Goal: Task Accomplishment & Management: Use online tool/utility

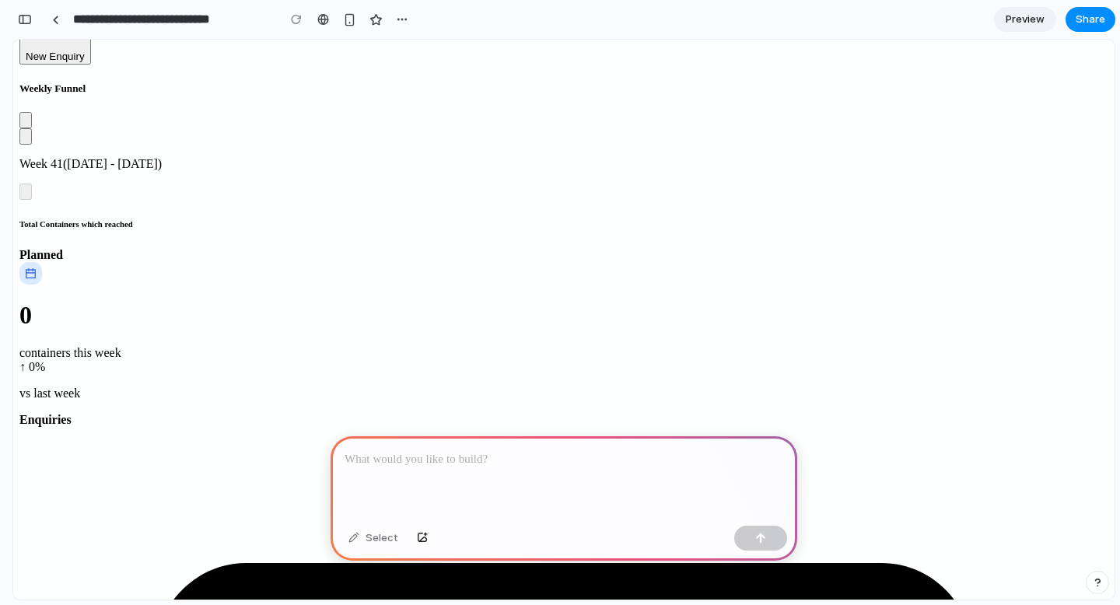
scroll to position [173, 0]
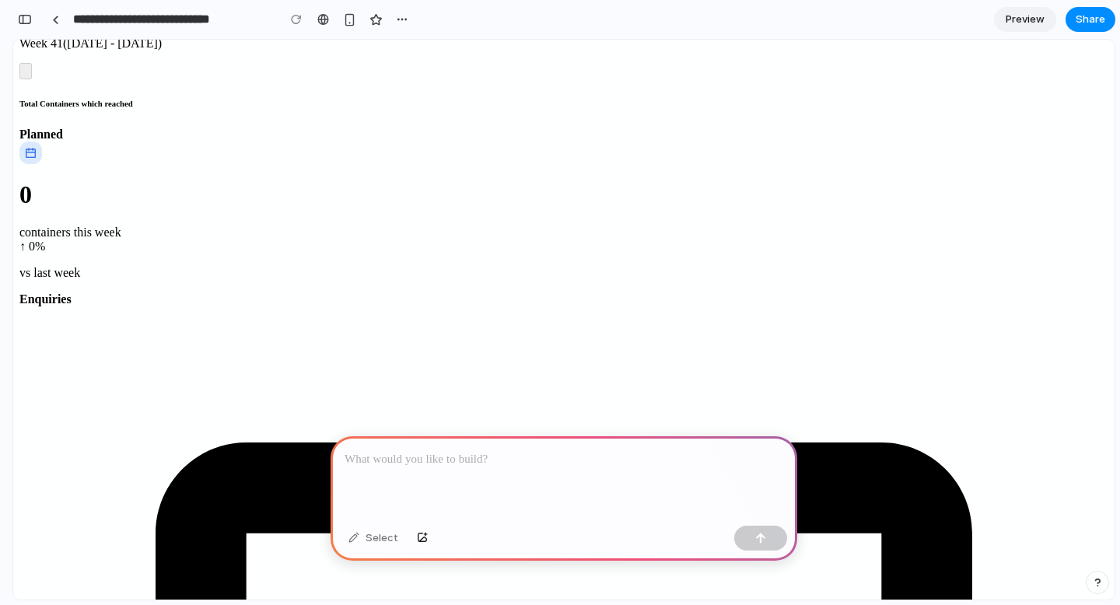
scroll to position [327, 0]
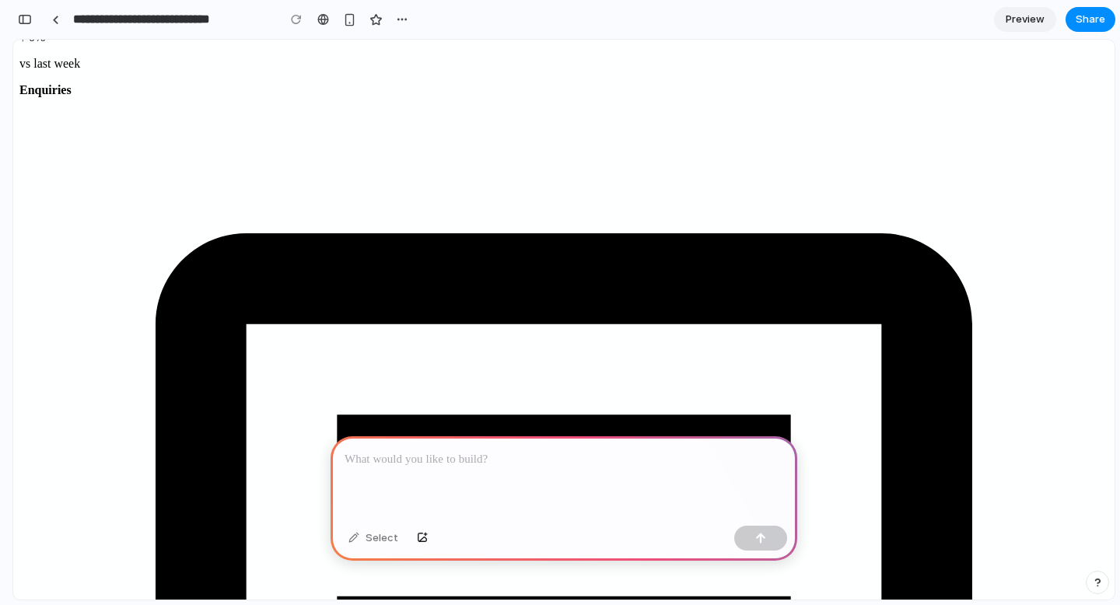
scroll to position [0, 0]
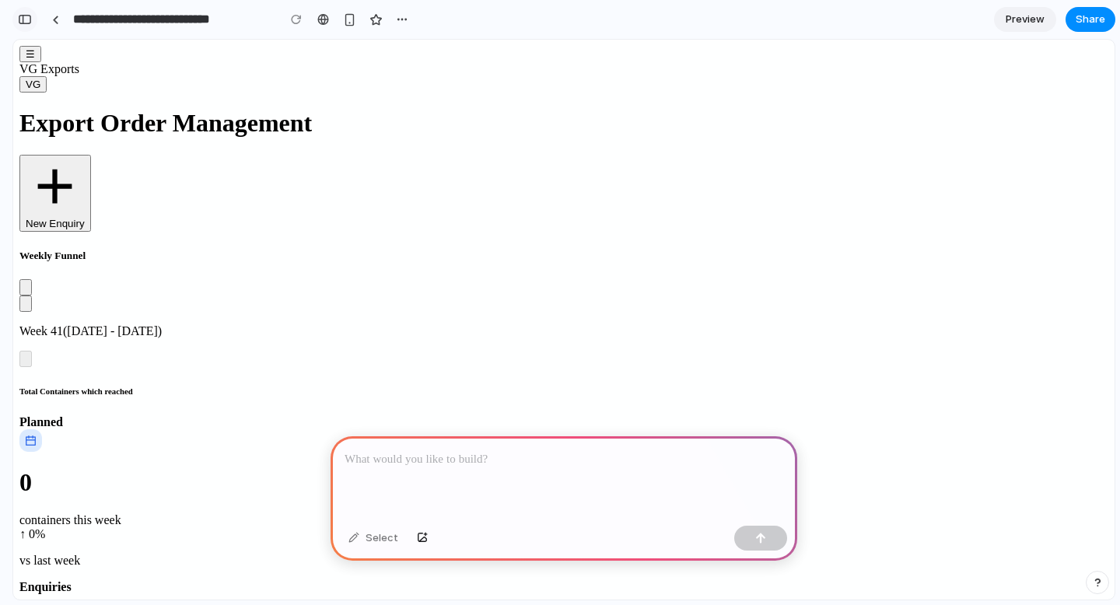
click at [30, 26] on button "button" at bounding box center [24, 19] width 25 height 25
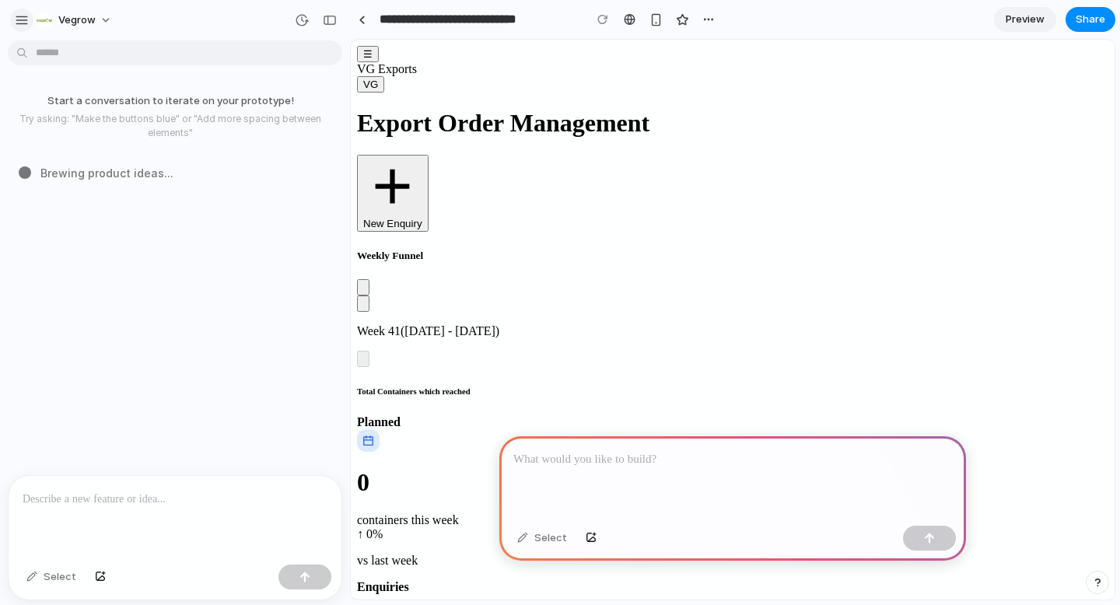
click at [23, 19] on div "button" at bounding box center [22, 20] width 14 height 14
click at [734, 250] on div "Weekly Funnel Week 41([DATE] - [DATE])" at bounding box center [732, 308] width 751 height 117
click at [360, 21] on div at bounding box center [362, 20] width 7 height 9
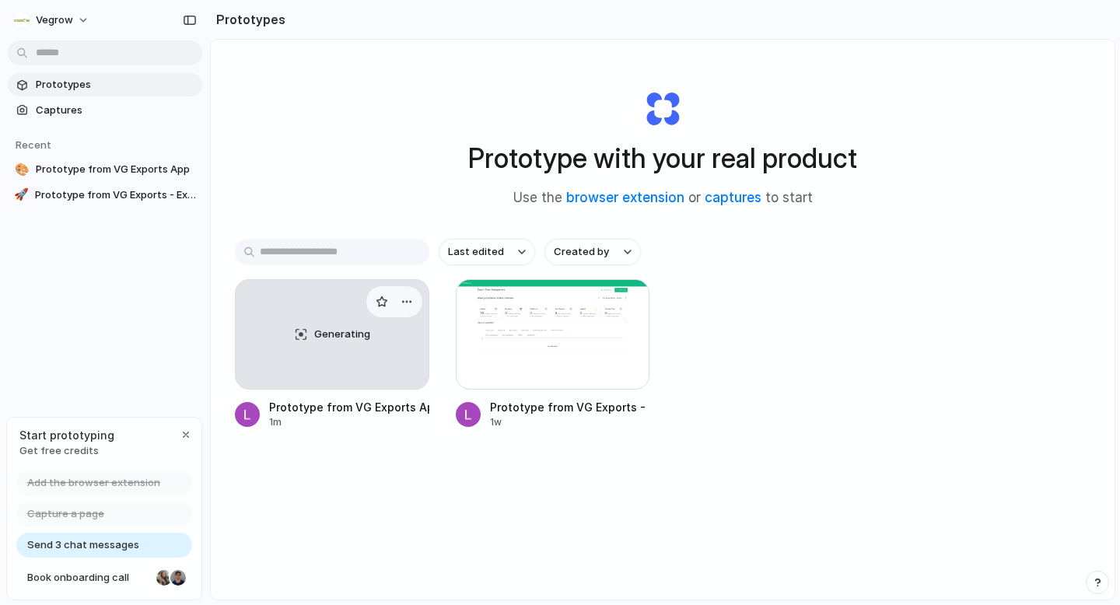
click at [359, 360] on div "Generating" at bounding box center [332, 334] width 193 height 109
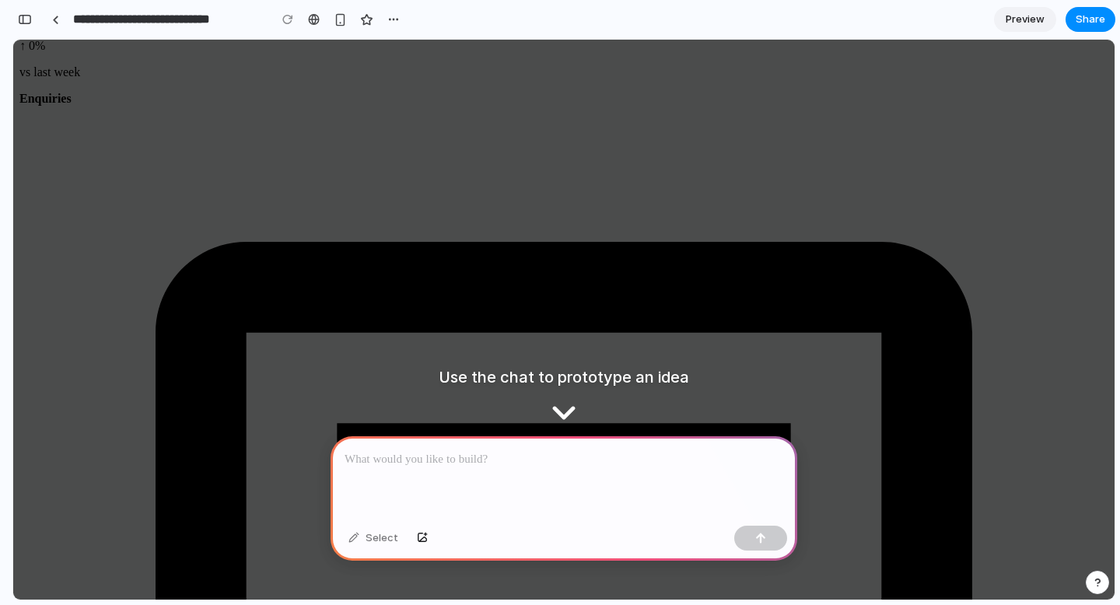
scroll to position [497, 0]
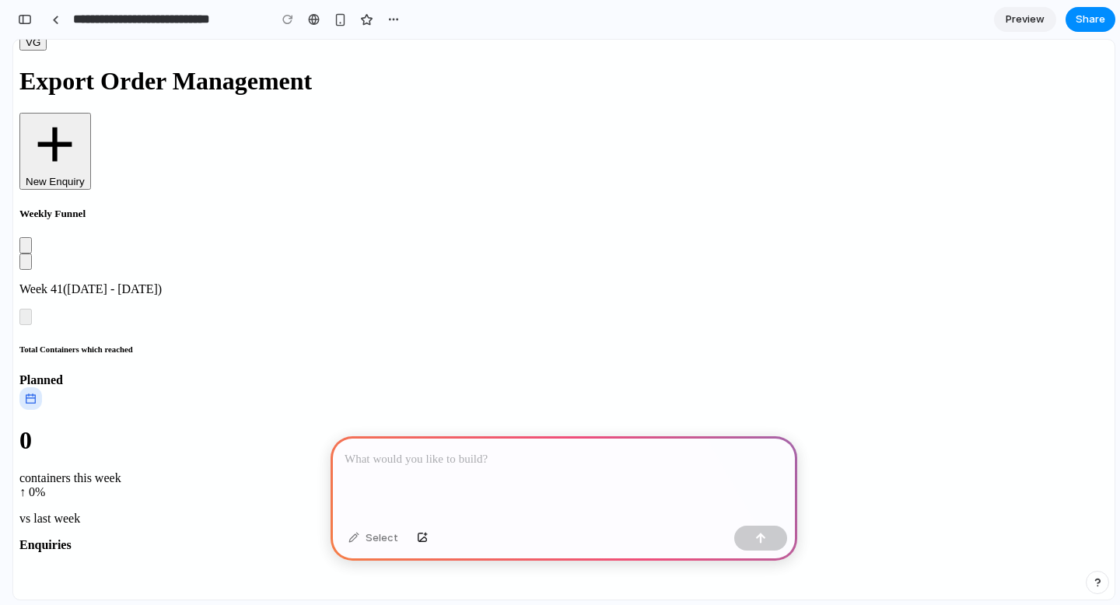
scroll to position [0, 0]
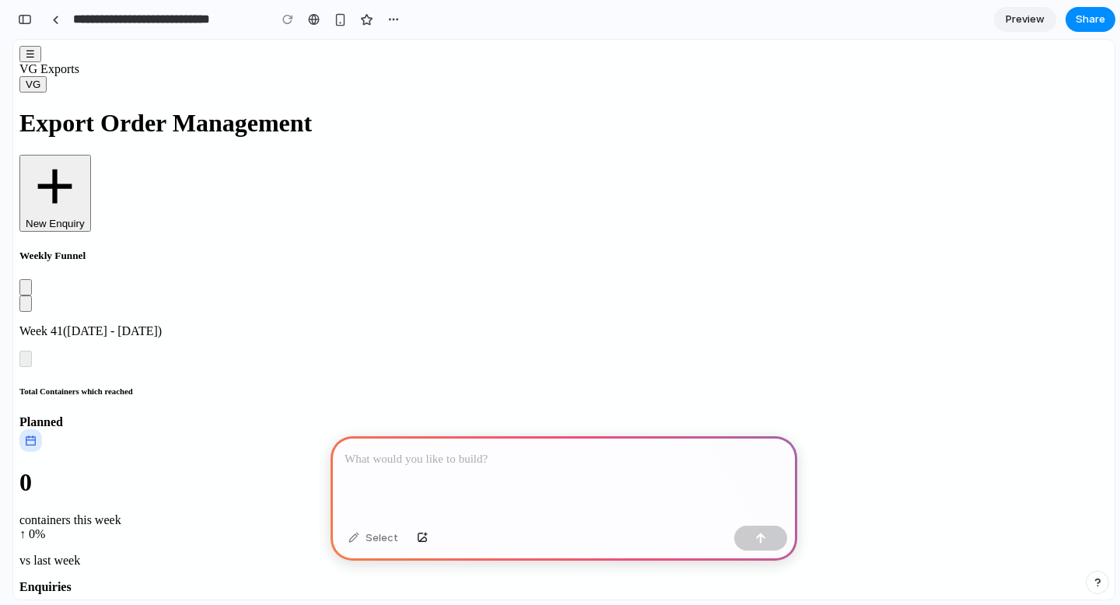
click at [33, 60] on span "☰" at bounding box center [30, 54] width 9 height 12
click at [30, 24] on div "button" at bounding box center [25, 19] width 14 height 11
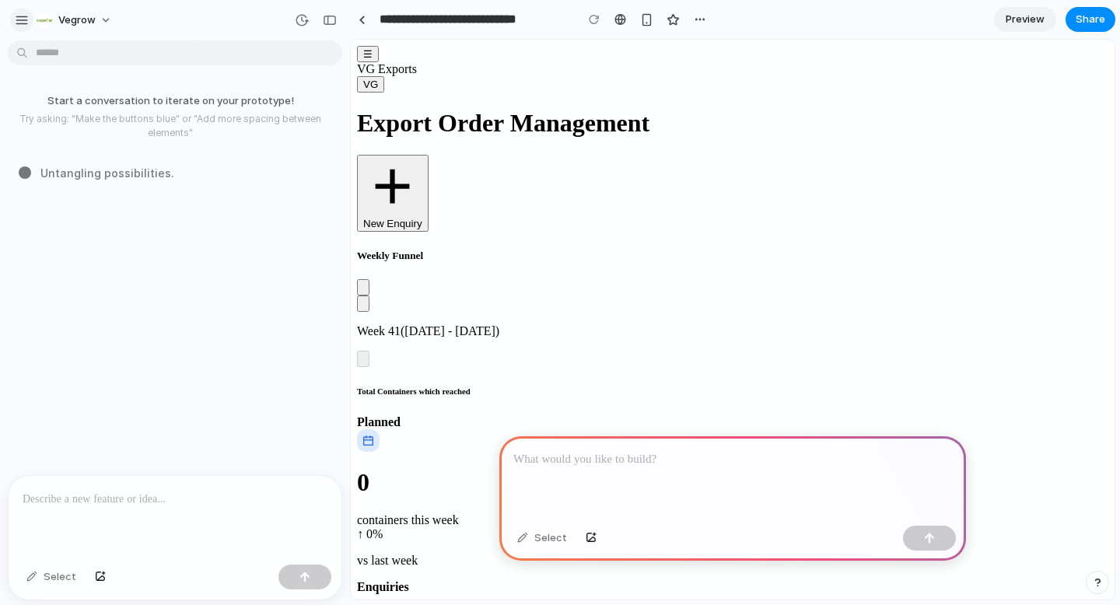
click at [25, 17] on div "button" at bounding box center [22, 20] width 14 height 14
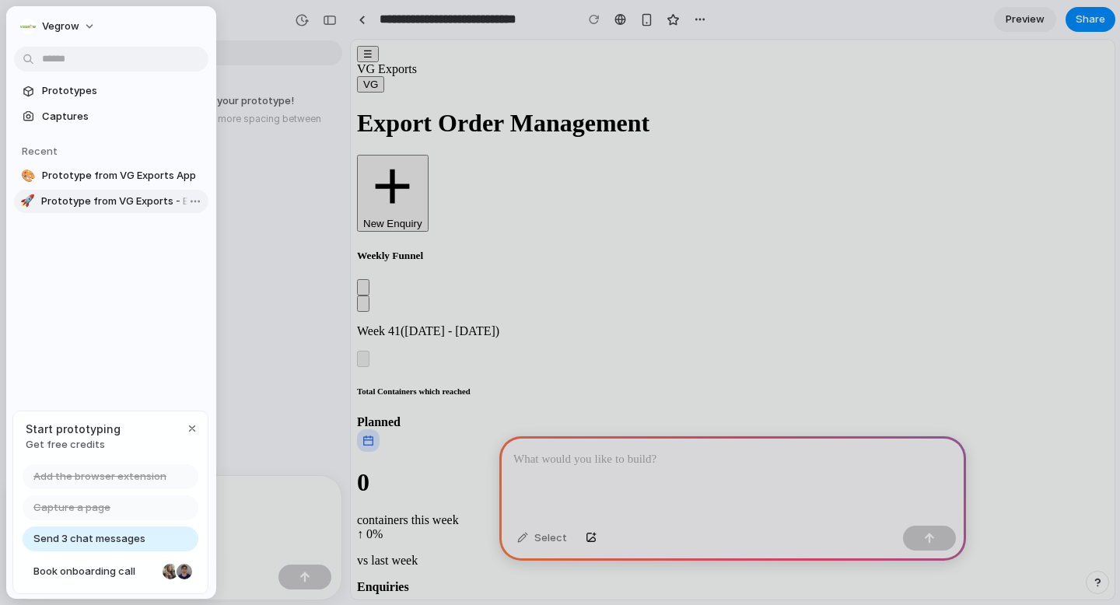
click at [150, 204] on span "Prototype from VG Exports - Export Order Management" at bounding box center [121, 202] width 161 height 16
type input "**********"
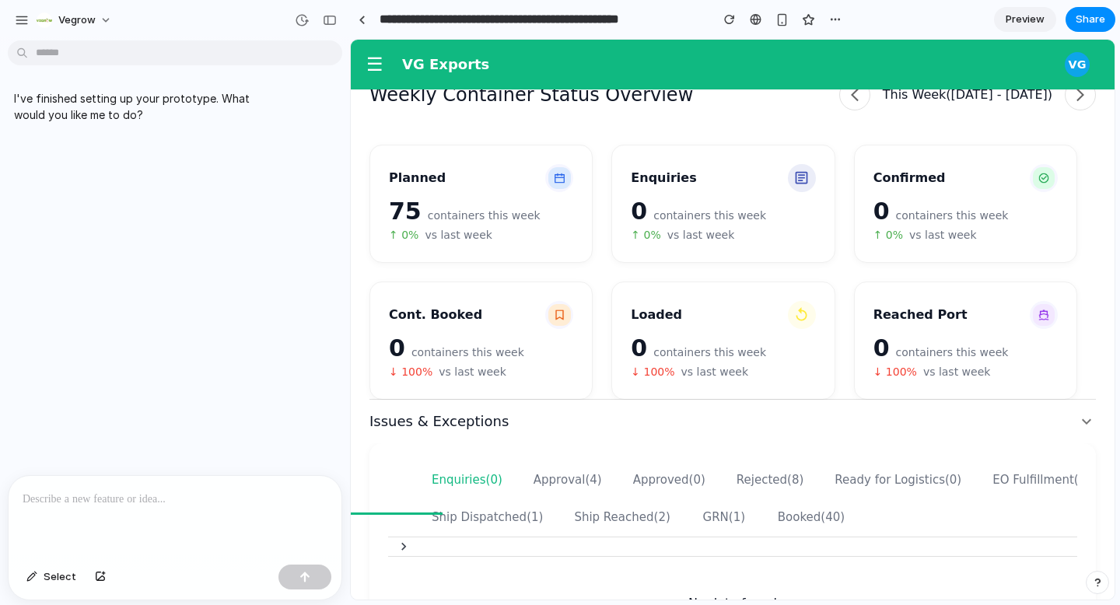
scroll to position [191, 0]
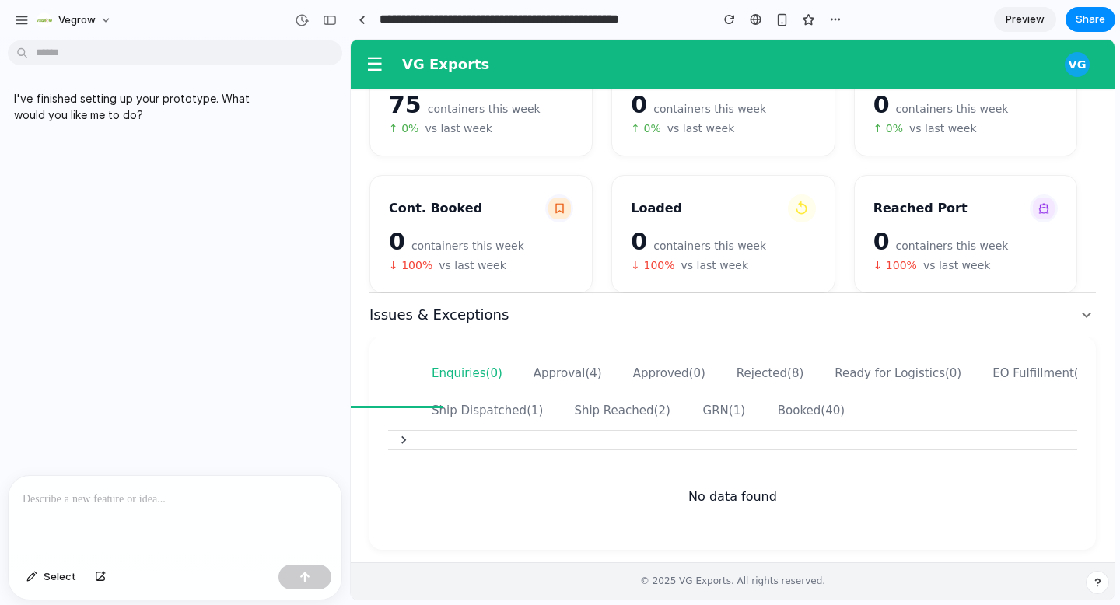
click at [145, 487] on div at bounding box center [175, 517] width 333 height 82
click at [110, 500] on p at bounding box center [175, 499] width 305 height 19
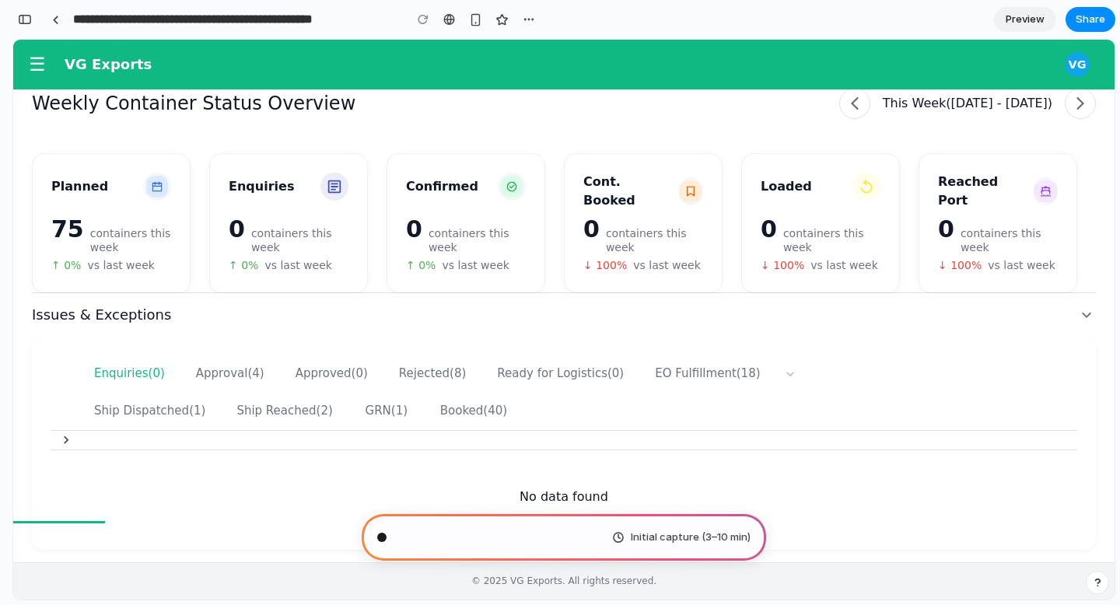
scroll to position [76, 0]
type input "**********"
click at [366, 407] on div "GRN (1)" at bounding box center [387, 411] width 43 height 15
click at [455, 409] on div "Booked (40)" at bounding box center [473, 411] width 67 height 15
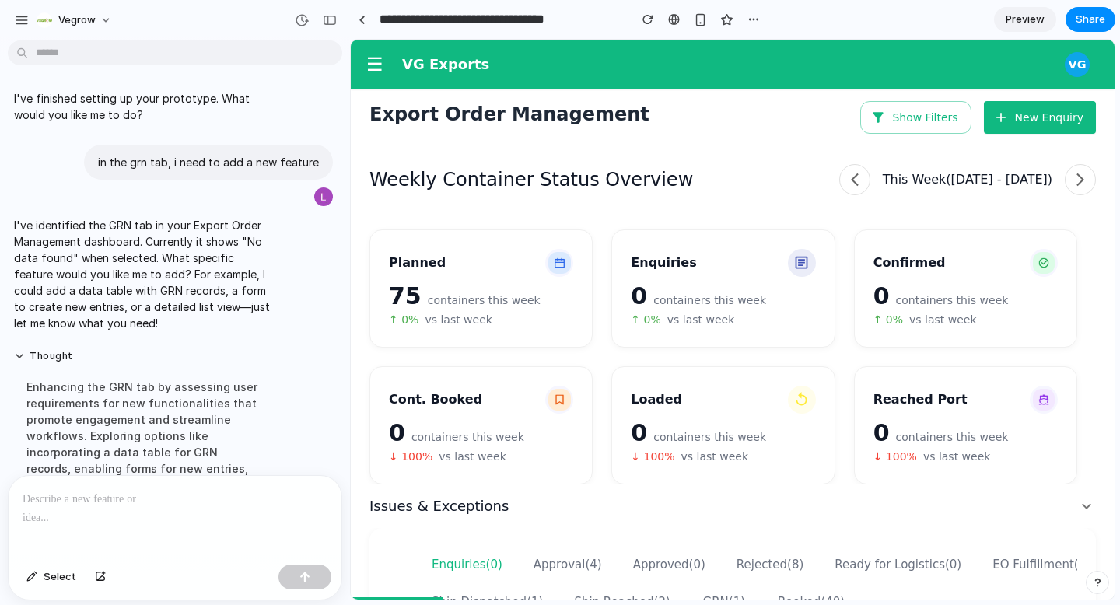
scroll to position [174, 0]
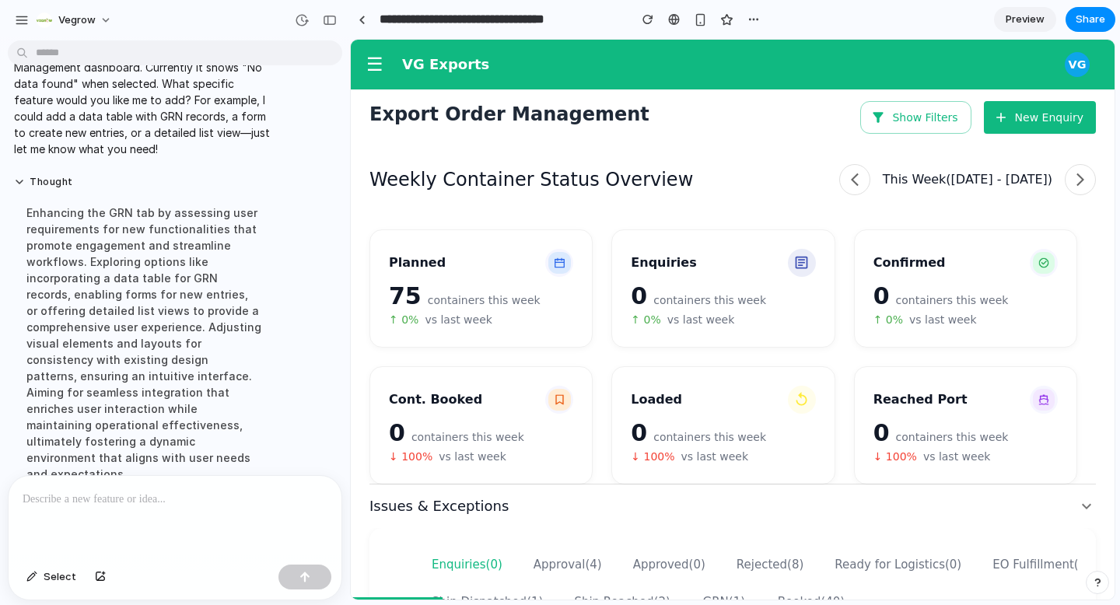
click at [93, 290] on div "Enhancing the GRN tab by assessing user requirements for new functionalities th…" at bounding box center [144, 343] width 260 height 296
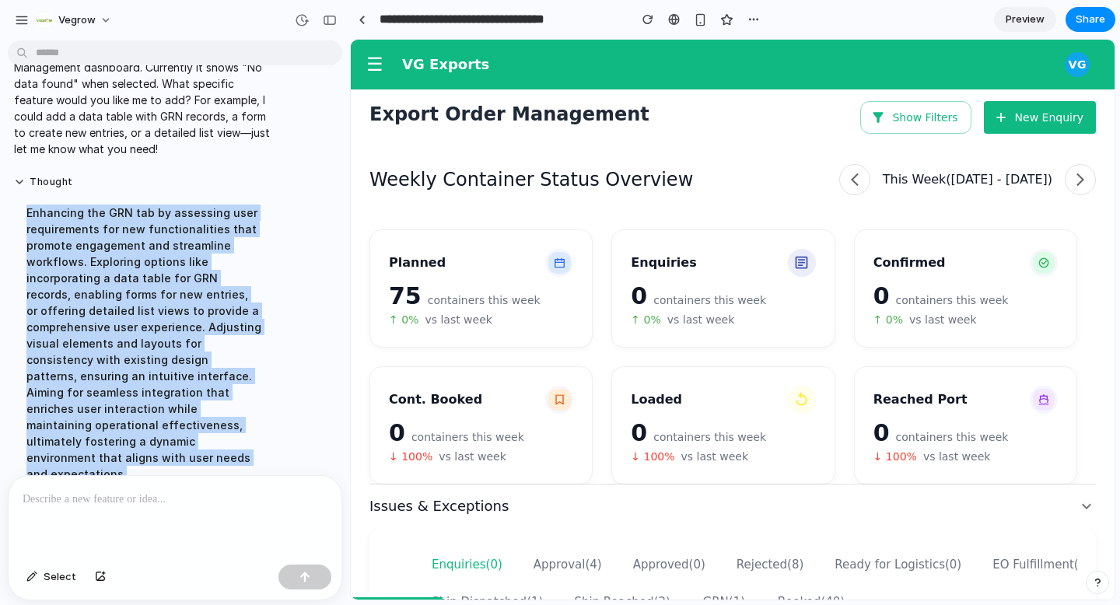
click at [138, 376] on div "Enhancing the GRN tab by assessing user requirements for new functionalities th…" at bounding box center [144, 343] width 260 height 296
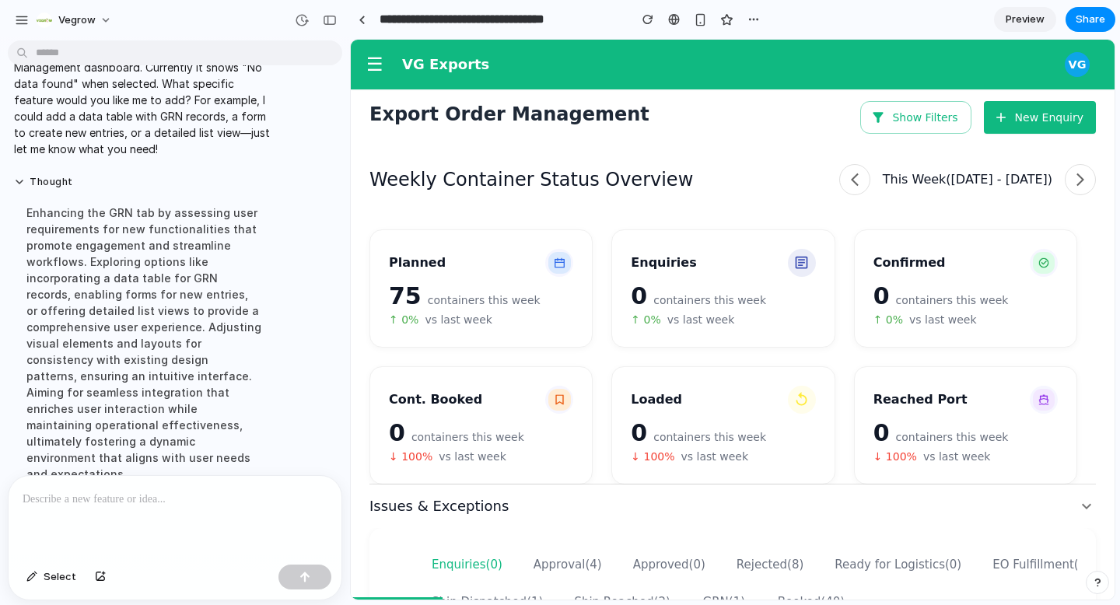
click at [138, 376] on div "Enhancing the GRN tab by assessing user requirements for new functionalities th…" at bounding box center [144, 343] width 260 height 296
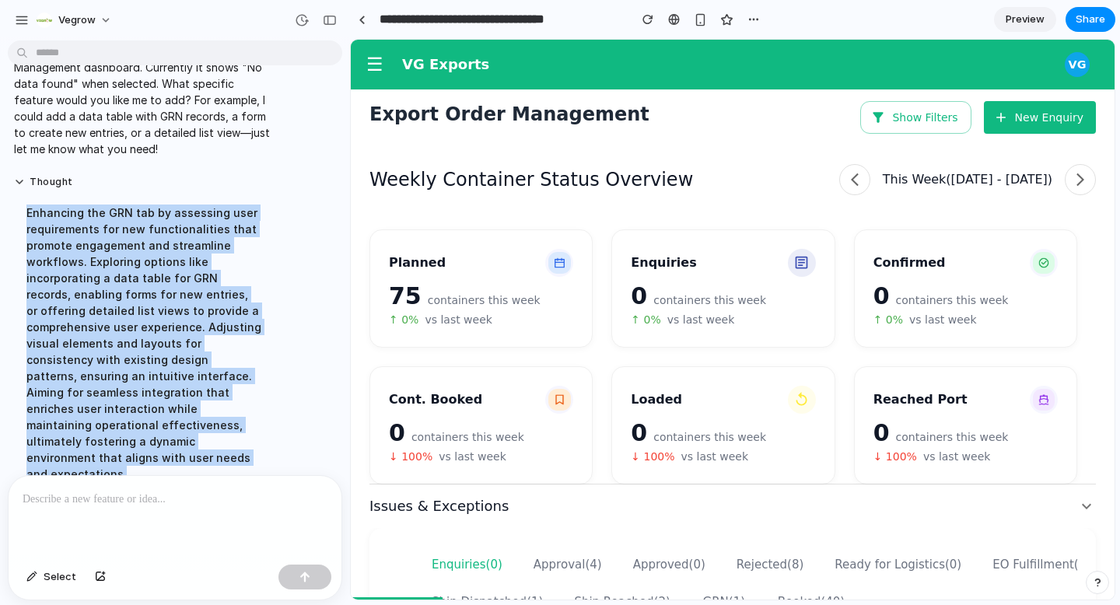
click at [182, 420] on div "Enhancing the GRN tab by assessing user requirements for new functionalities th…" at bounding box center [144, 343] width 260 height 296
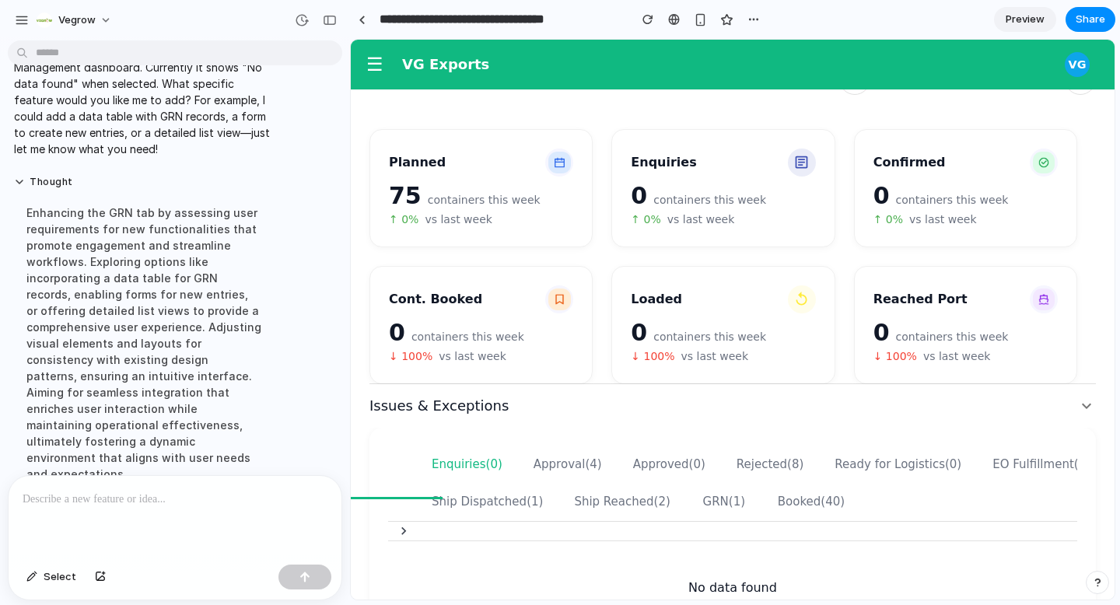
scroll to position [191, 0]
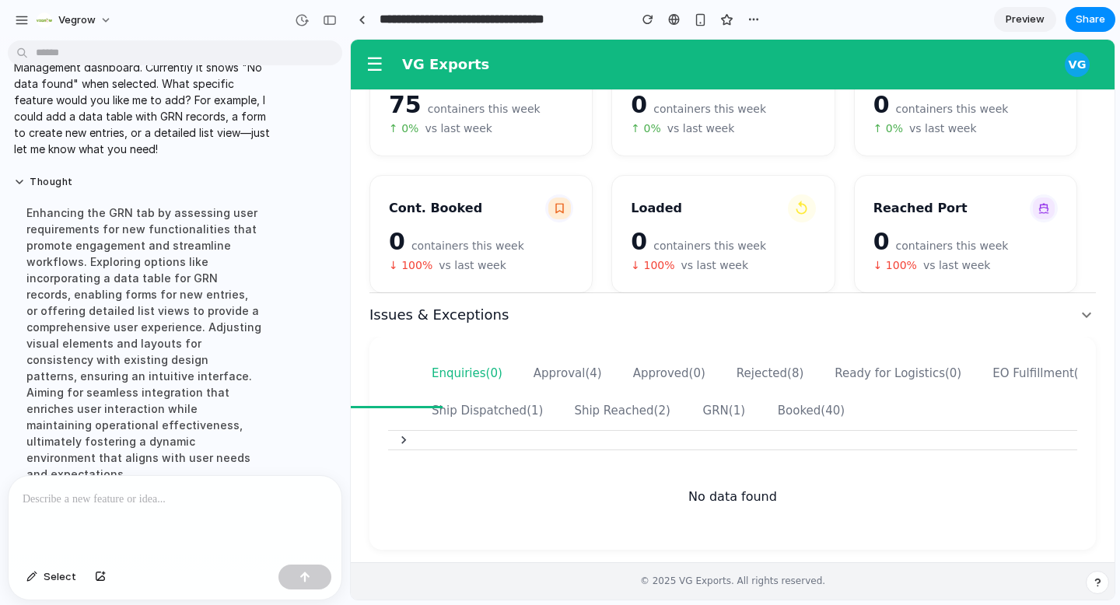
click at [689, 408] on button "GRN (1)" at bounding box center [724, 411] width 70 height 37
click at [705, 418] on button "GRN (1)" at bounding box center [724, 411] width 70 height 37
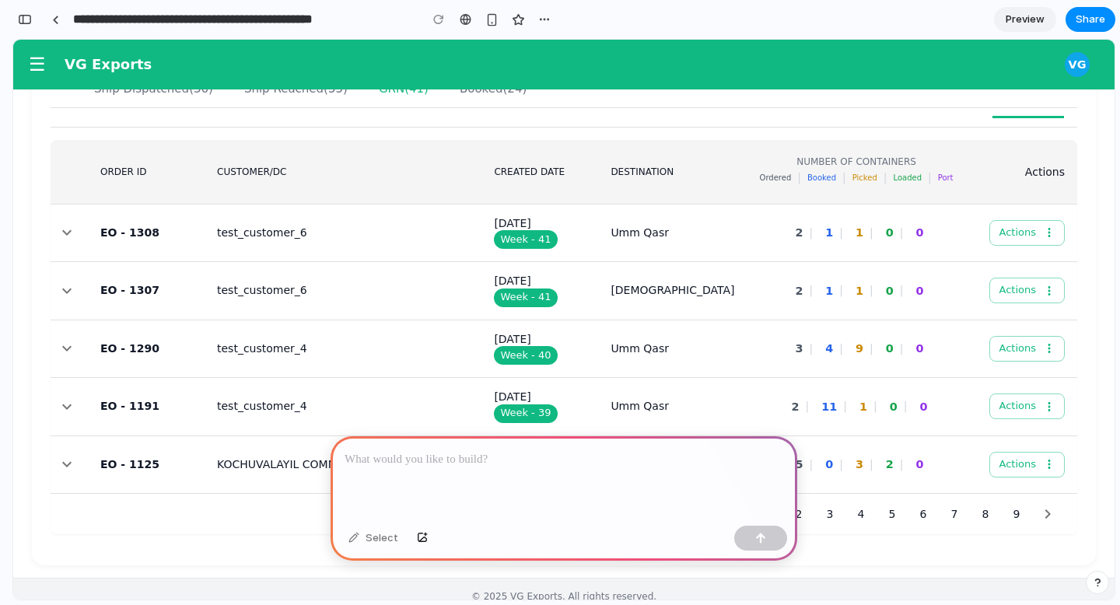
scroll to position [497, 0]
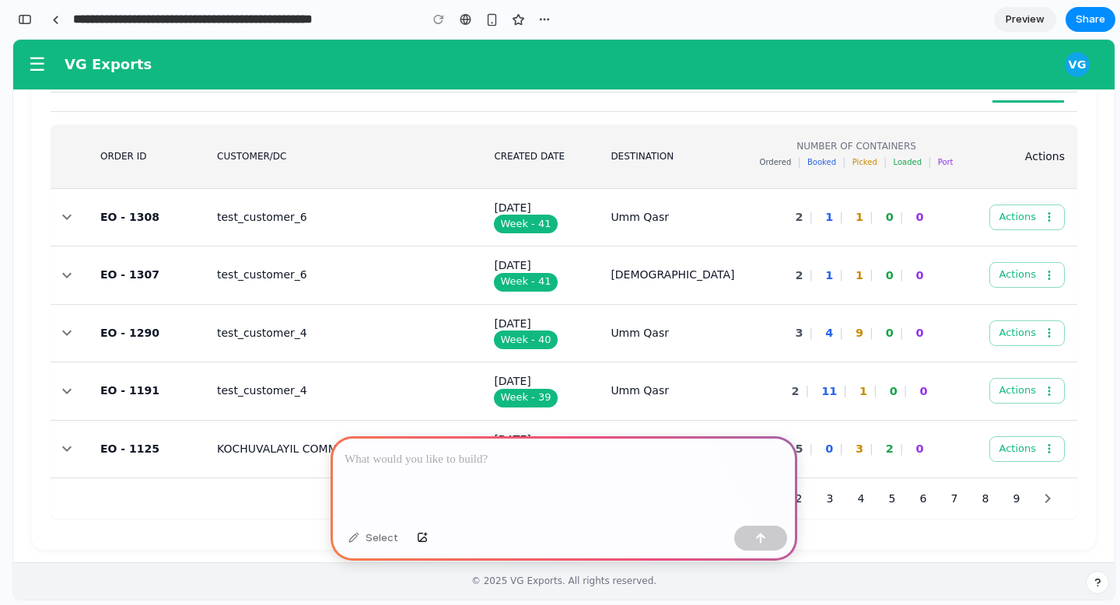
click at [530, 466] on p at bounding box center [564, 459] width 439 height 19
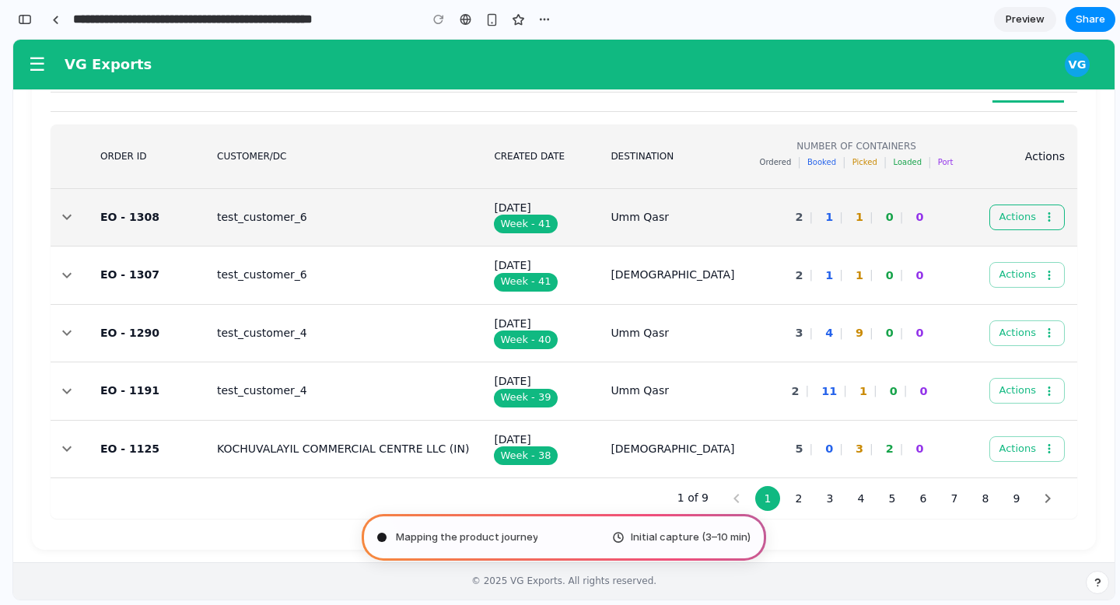
click at [1047, 214] on icon "button" at bounding box center [1049, 217] width 14 height 14
click at [1010, 218] on button "Actions" at bounding box center [1027, 218] width 76 height 26
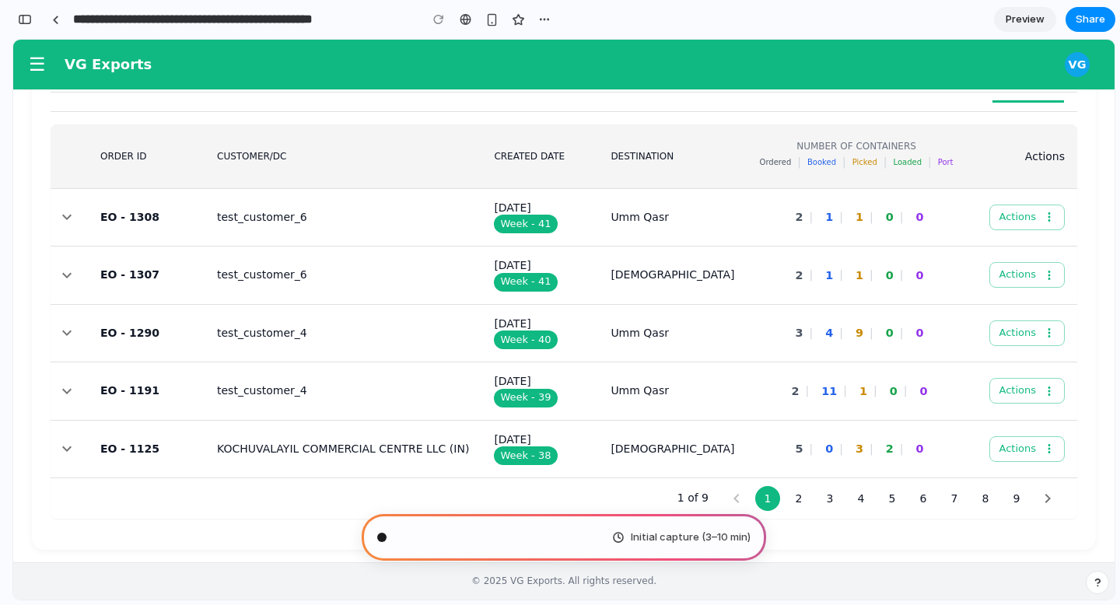
type input "**********"
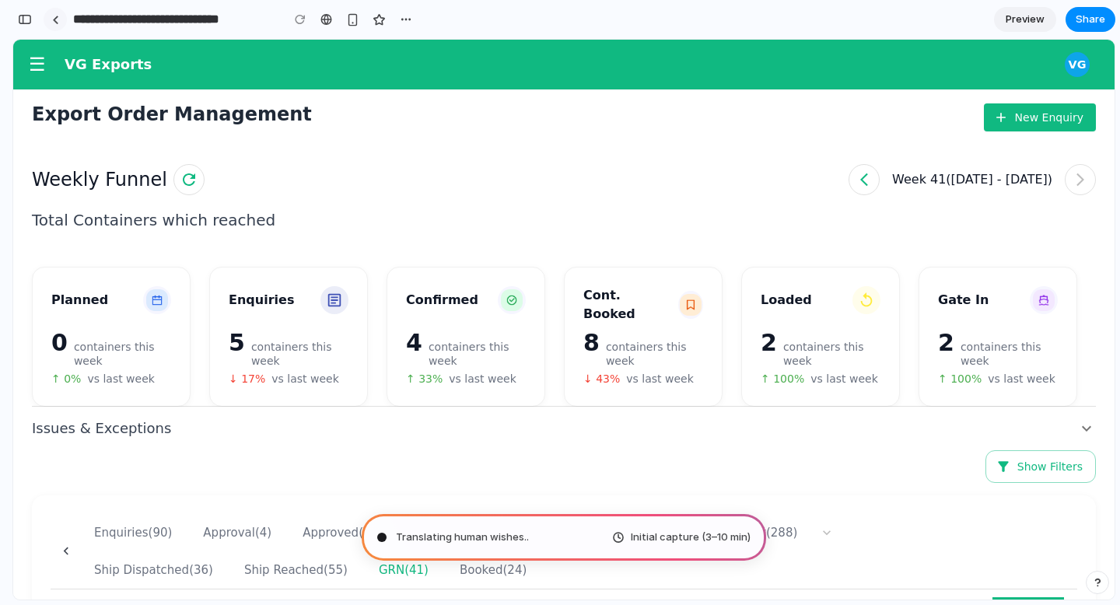
scroll to position [0, 0]
click at [16, 23] on button "button" at bounding box center [24, 19] width 25 height 25
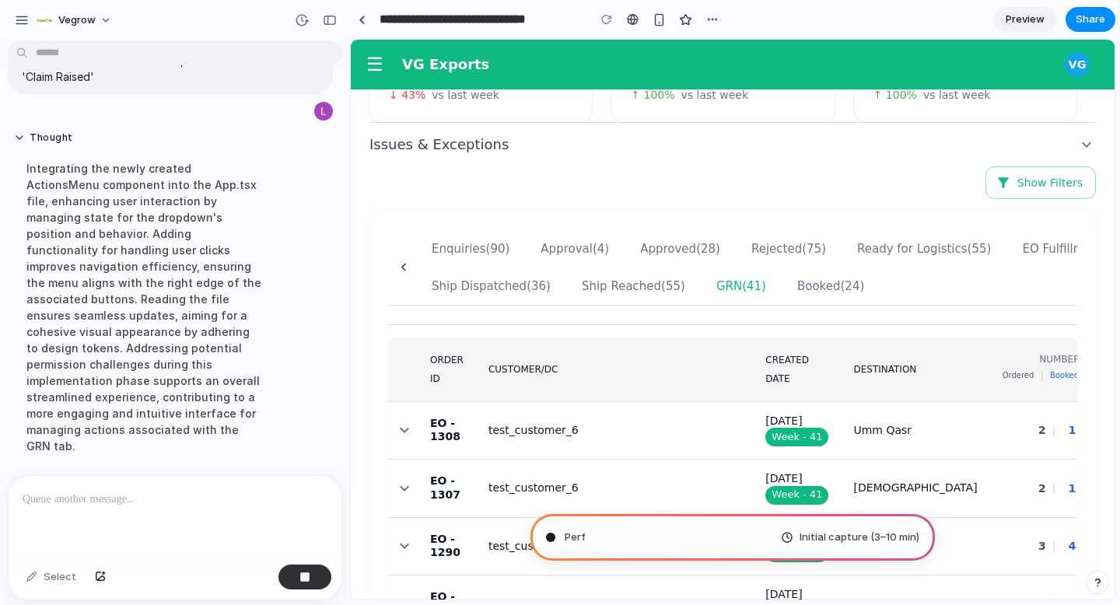
scroll to position [58, 0]
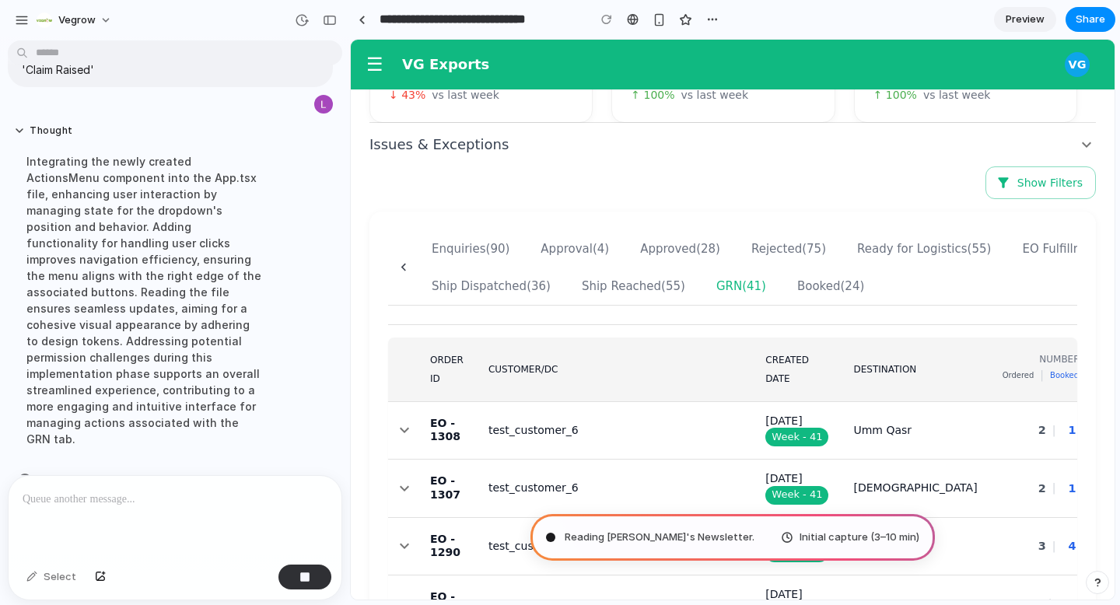
click at [1086, 145] on icon at bounding box center [1086, 144] width 9 height 5
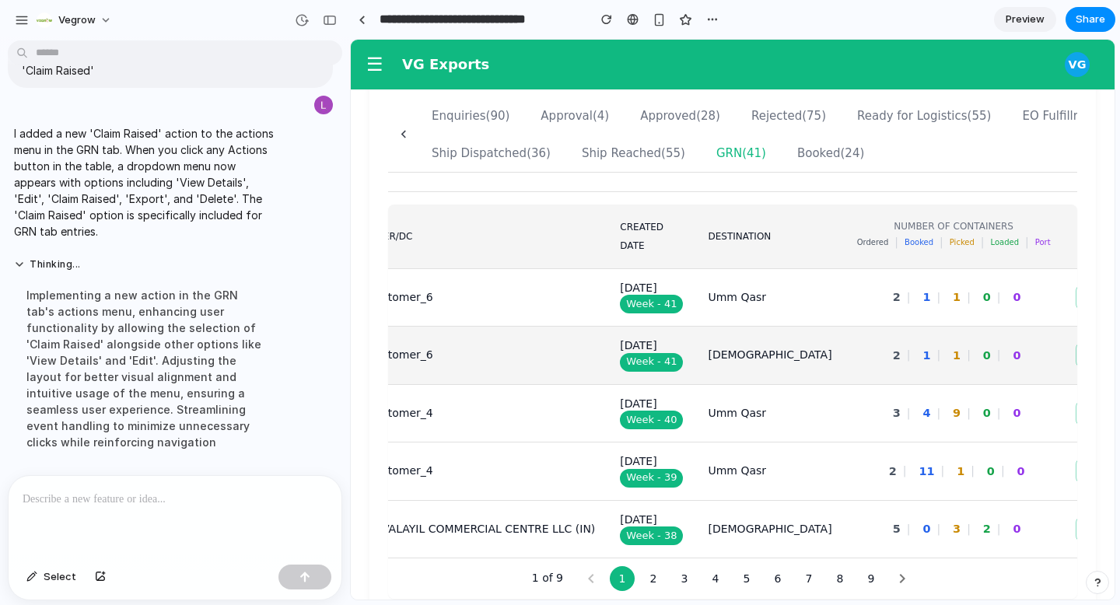
scroll to position [0, 157]
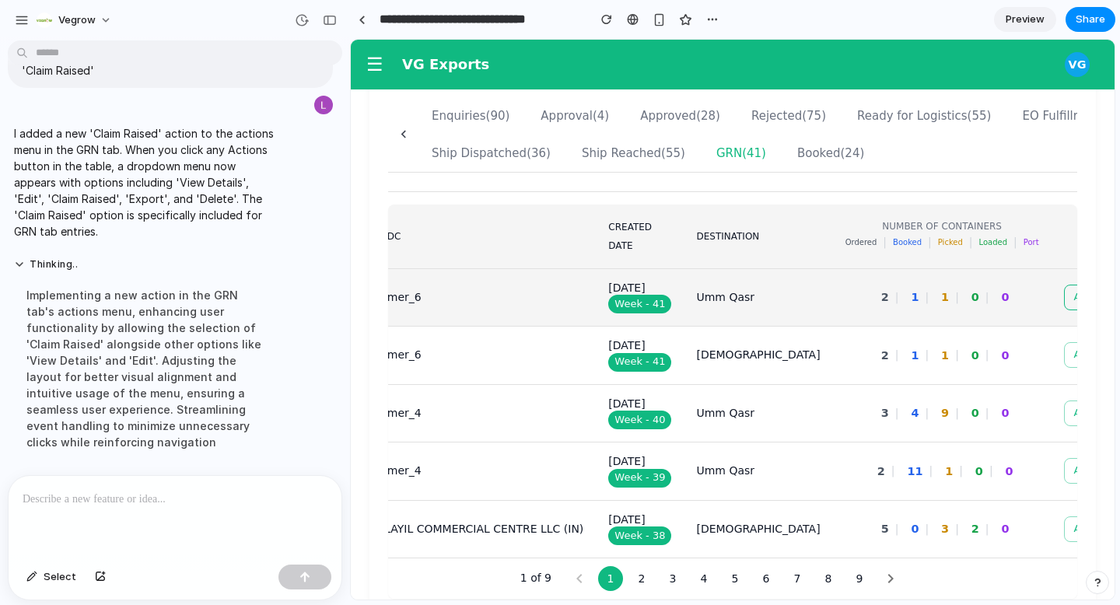
click at [1064, 306] on button "Actions" at bounding box center [1102, 298] width 76 height 26
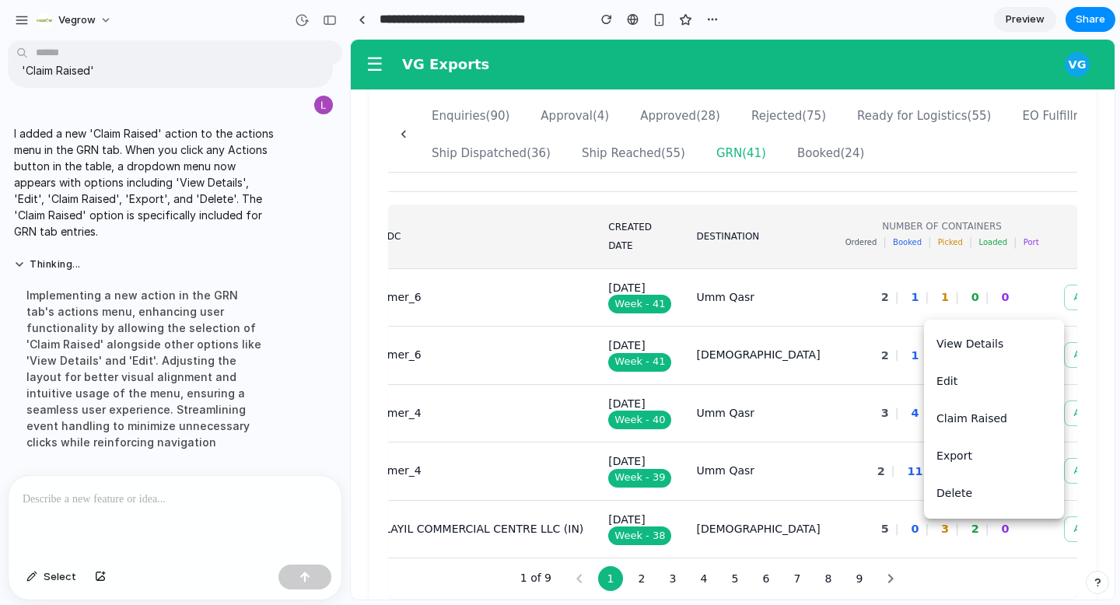
click at [190, 541] on div at bounding box center [175, 517] width 333 height 82
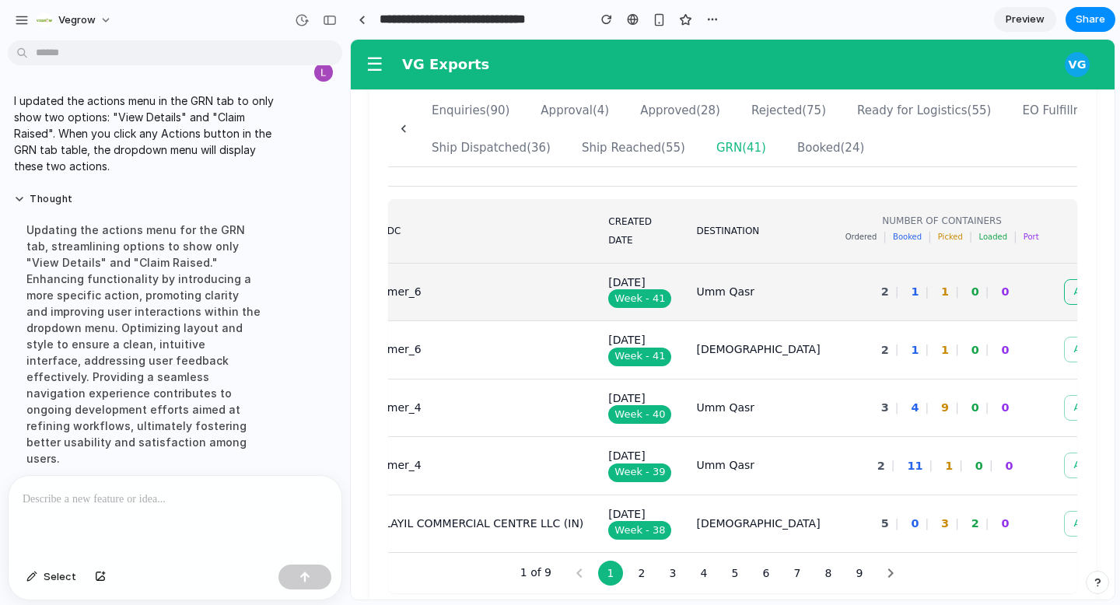
click at [1119, 296] on icon "button" at bounding box center [1124, 291] width 2 height 9
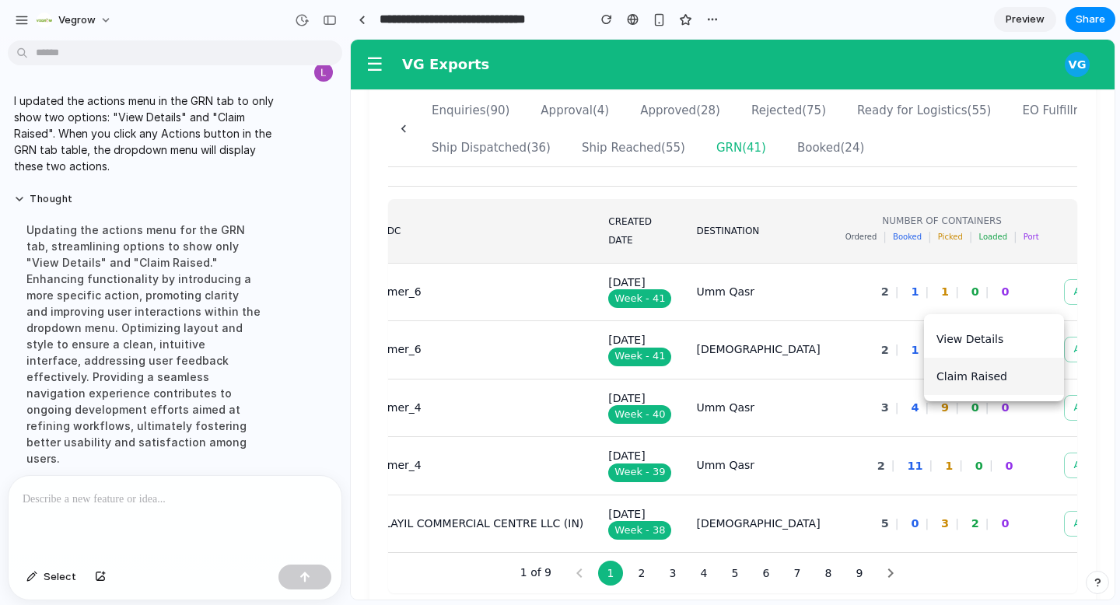
click at [974, 382] on li "Claim Raised" at bounding box center [994, 376] width 140 height 37
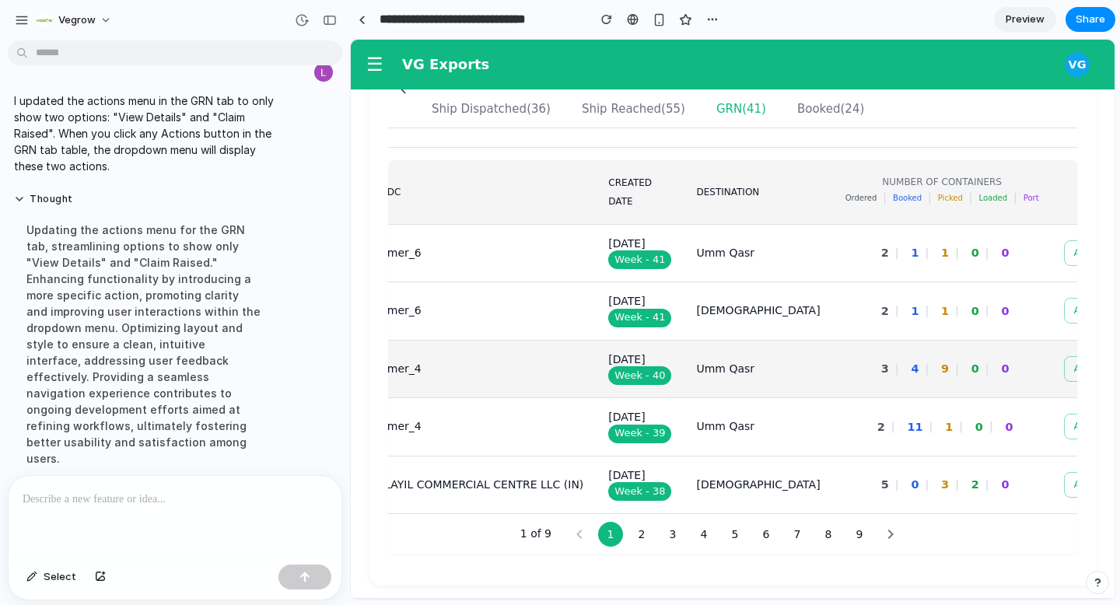
scroll to position [566, 0]
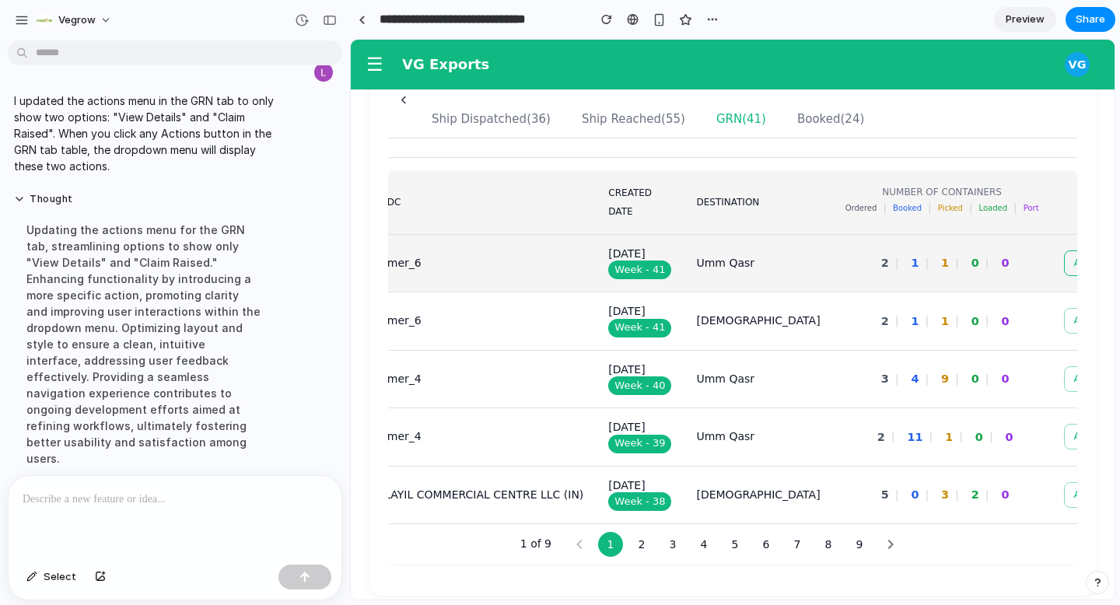
click at [1117, 268] on icon "button" at bounding box center [1124, 263] width 14 height 14
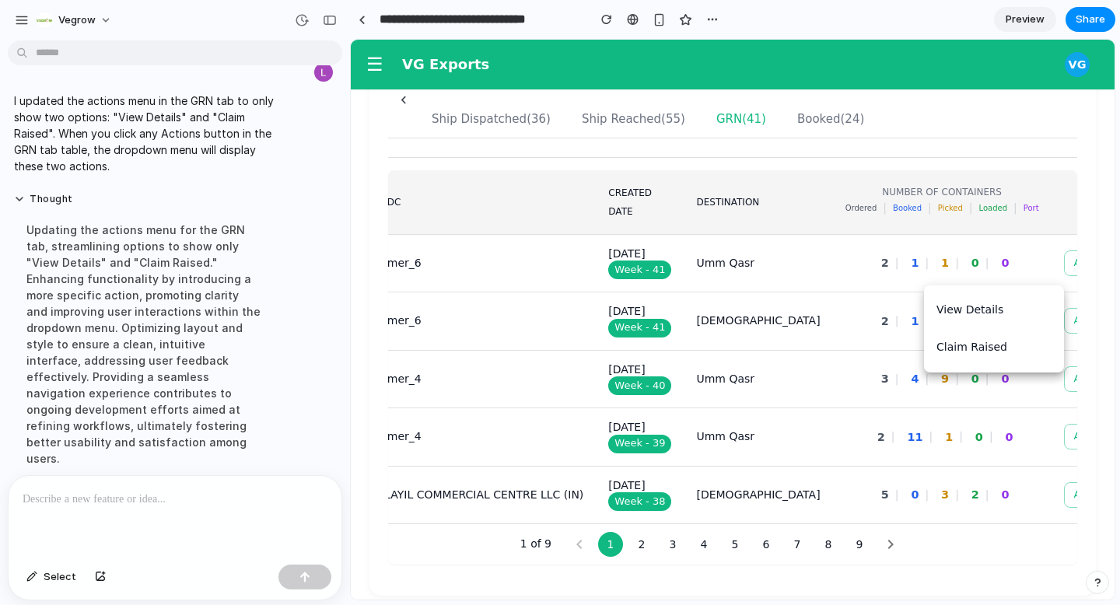
click at [877, 243] on div at bounding box center [733, 320] width 764 height 560
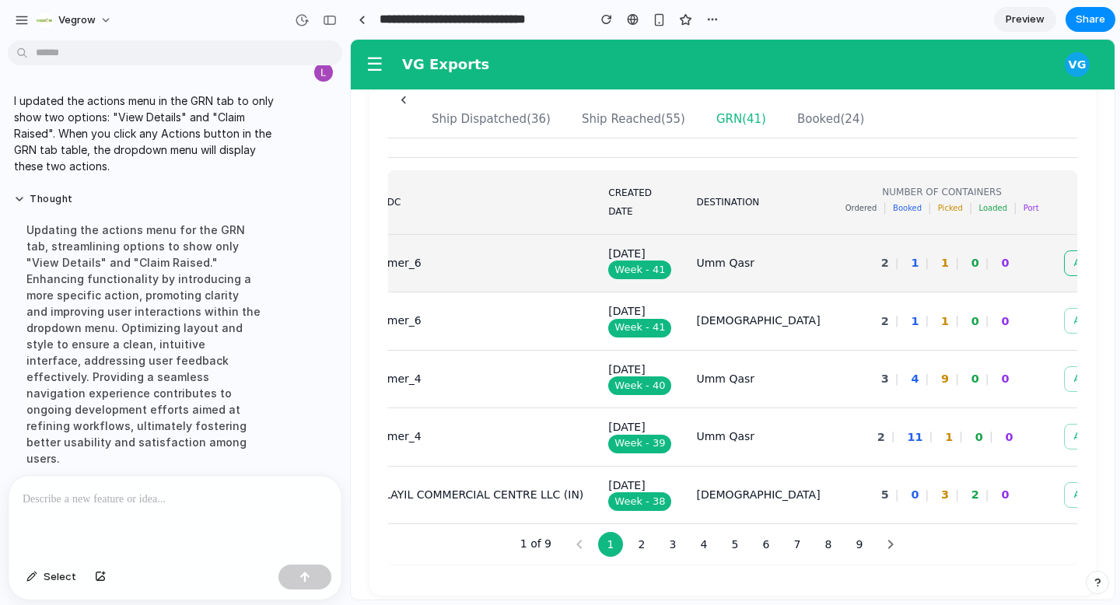
click at [1064, 268] on button "Actions" at bounding box center [1102, 263] width 76 height 26
